Goal: Transaction & Acquisition: Purchase product/service

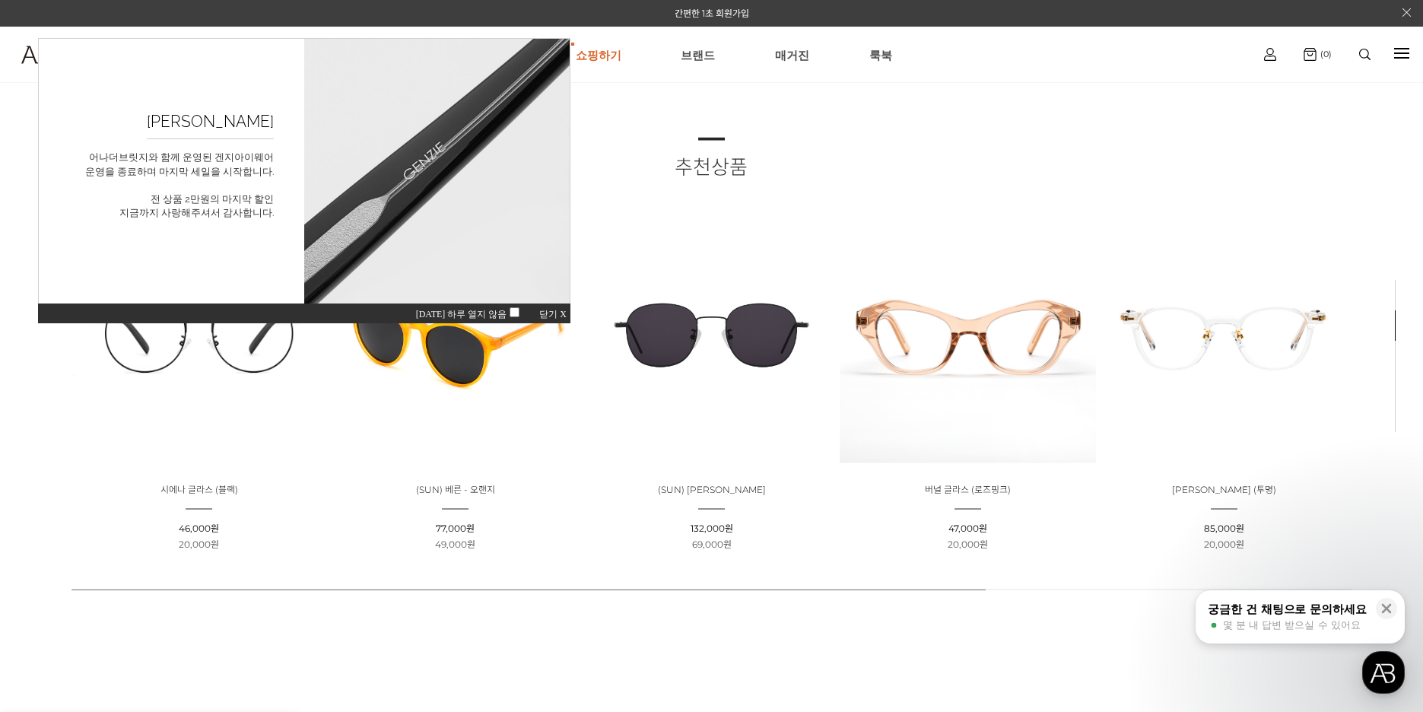
click at [548, 316] on span "닫기 X" at bounding box center [552, 314] width 27 height 11
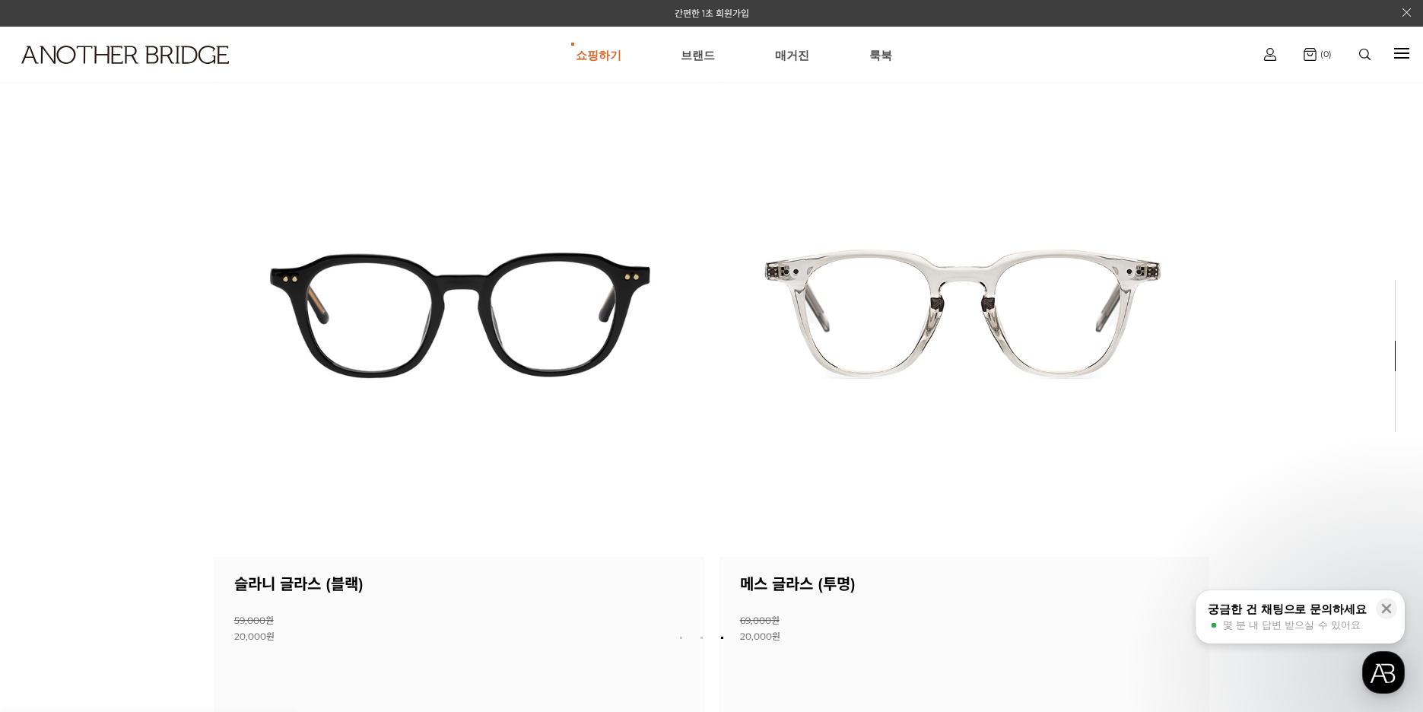
click at [1179, 361] on div "Next slide" at bounding box center [1187, 362] width 46 height 46
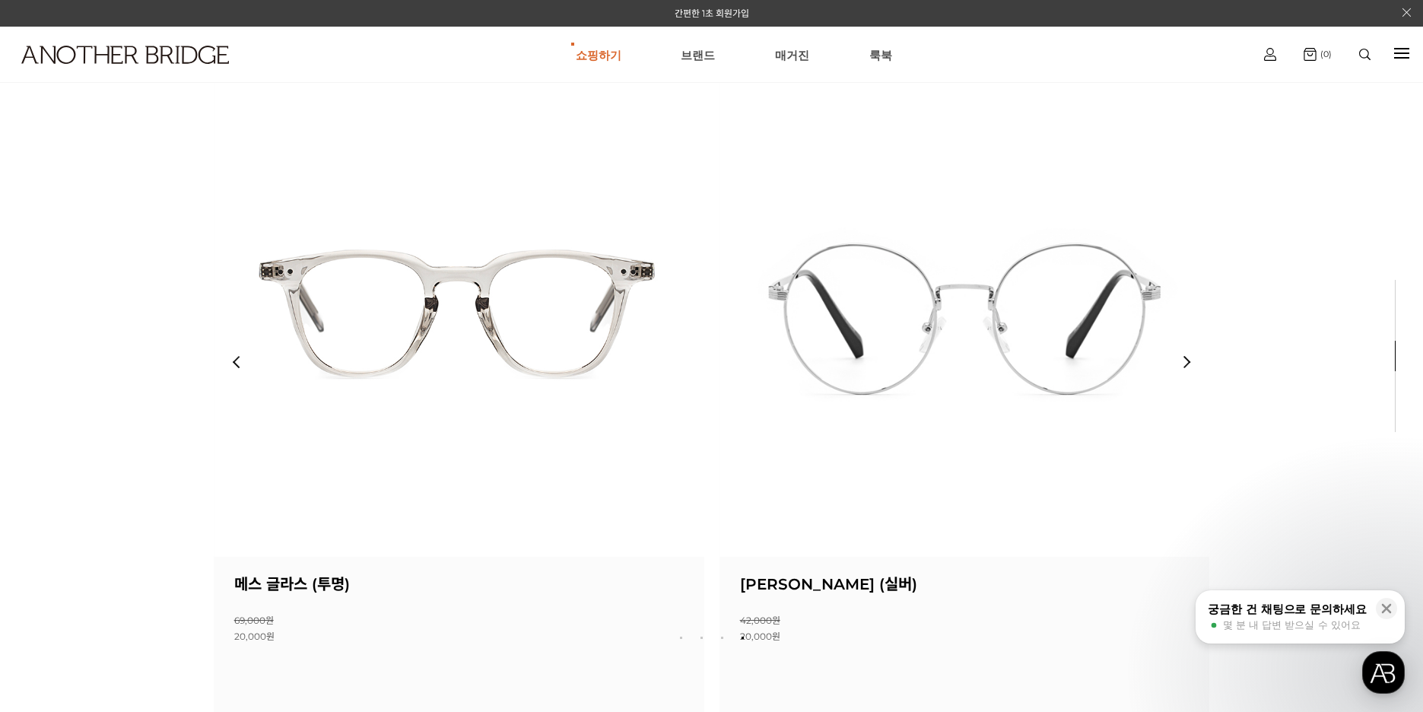
click at [1179, 361] on div "Next slide" at bounding box center [1187, 362] width 46 height 46
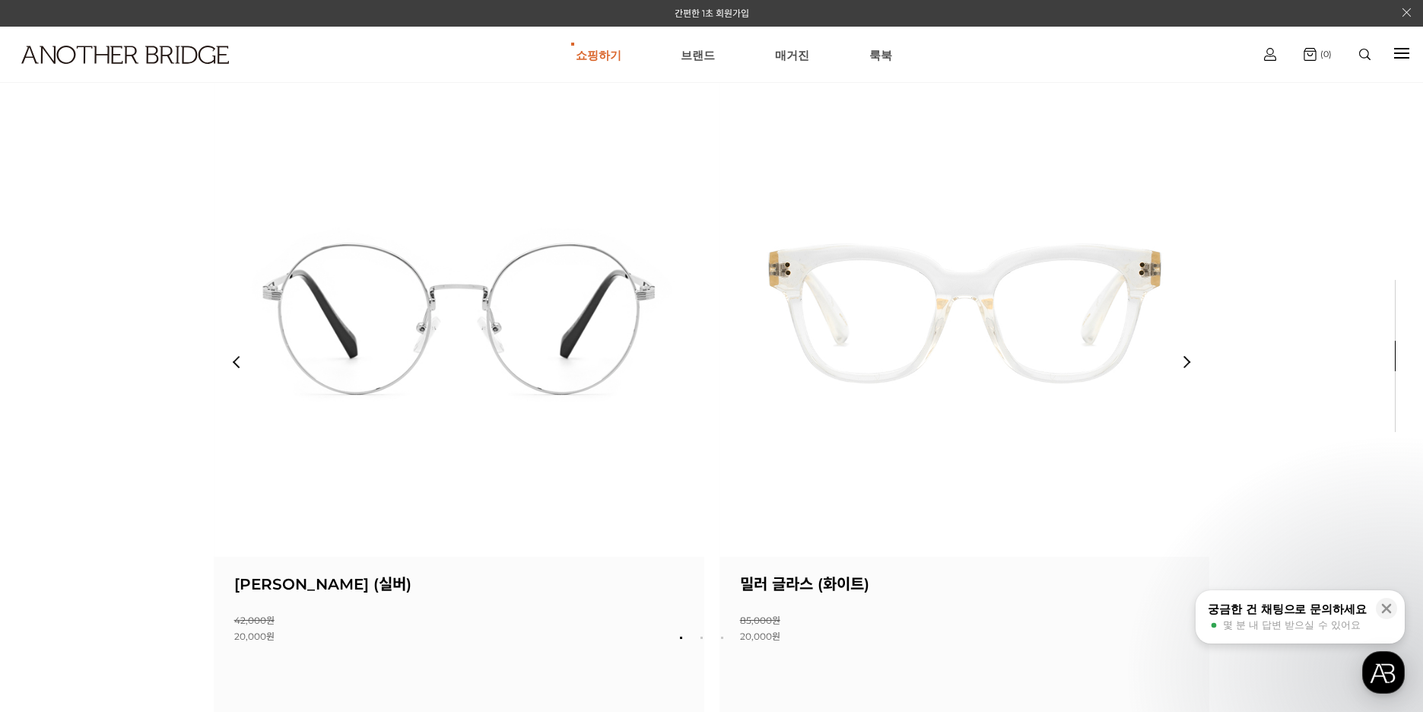
click at [1179, 361] on div "Next slide" at bounding box center [1187, 362] width 46 height 46
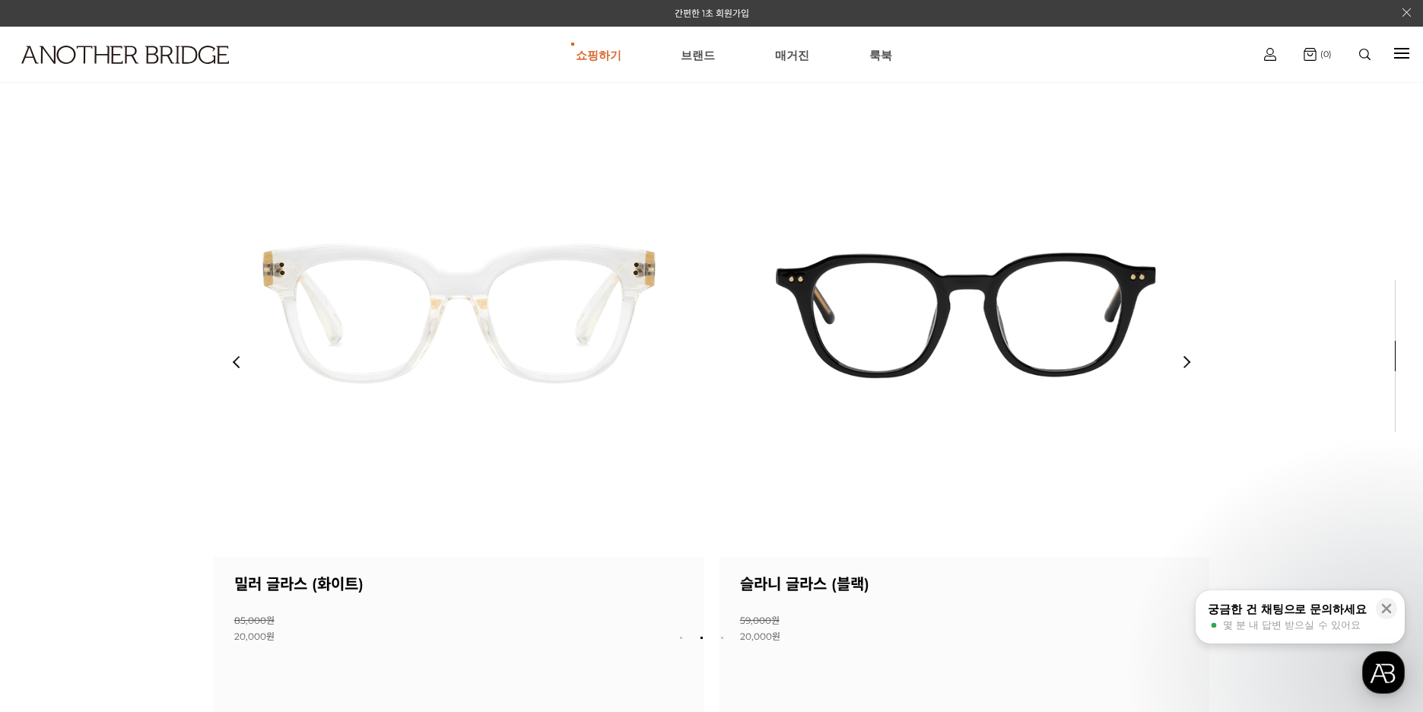
click at [1179, 361] on div "Next slide" at bounding box center [1187, 362] width 46 height 46
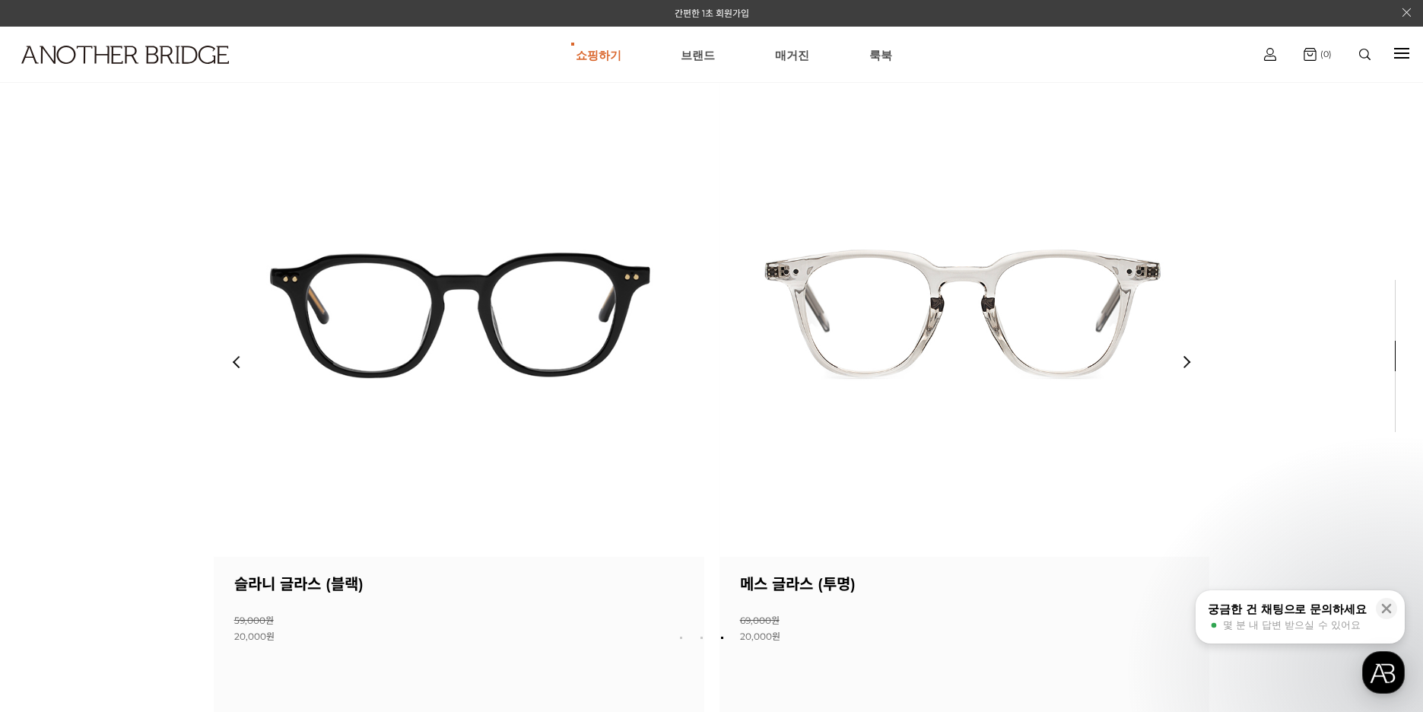
click at [544, 285] on img at bounding box center [459, 311] width 491 height 491
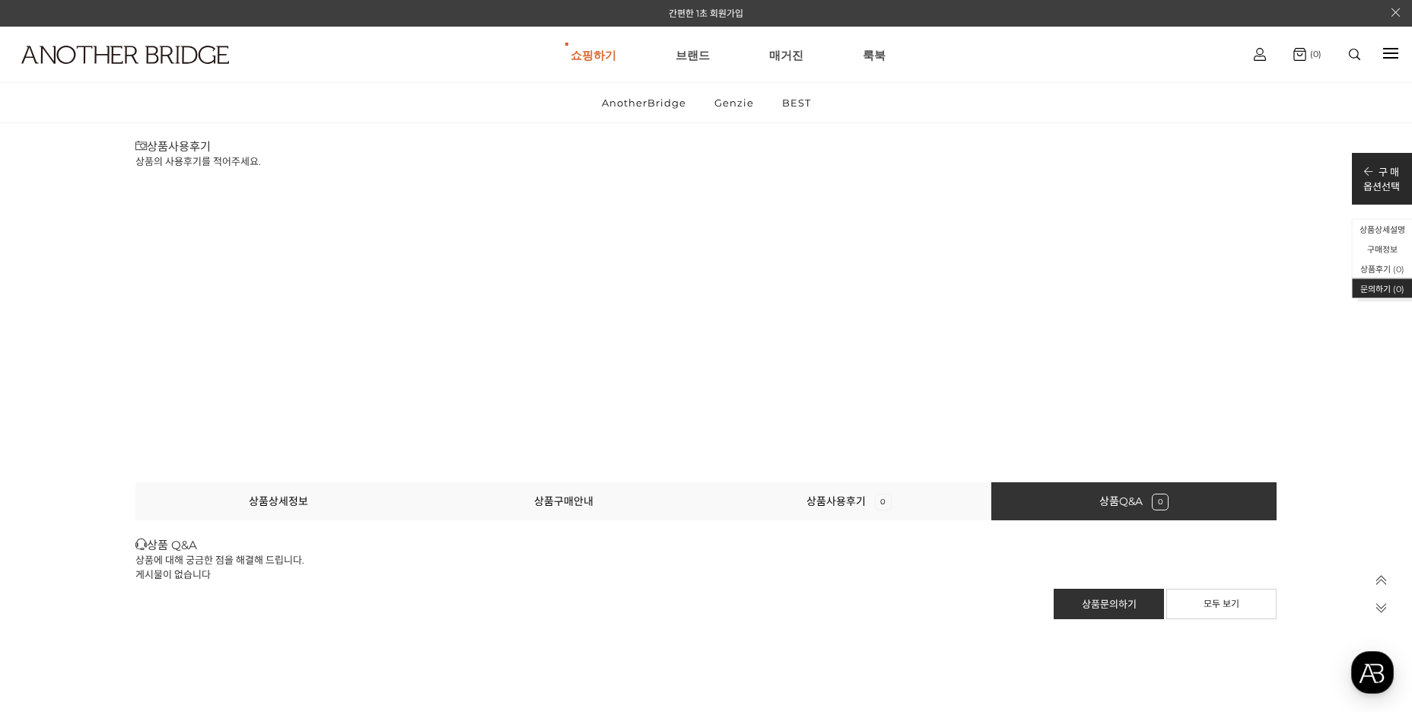
scroll to position [15414, 0]
